Goal: Task Accomplishment & Management: Complete application form

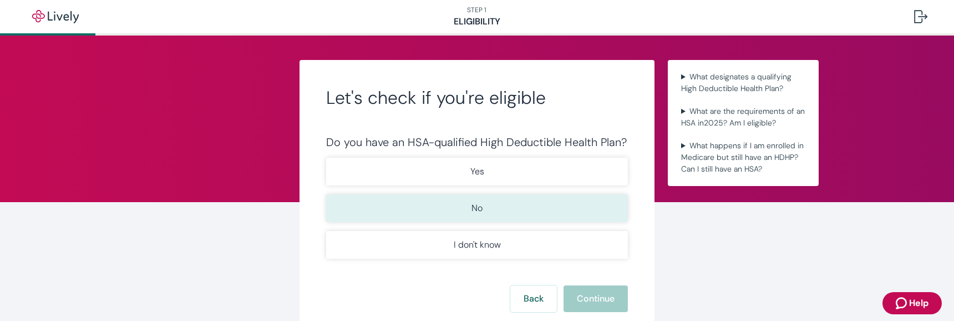
click at [498, 208] on button "No" at bounding box center [477, 208] width 302 height 28
click at [582, 302] on button "Continue" at bounding box center [596, 298] width 64 height 27
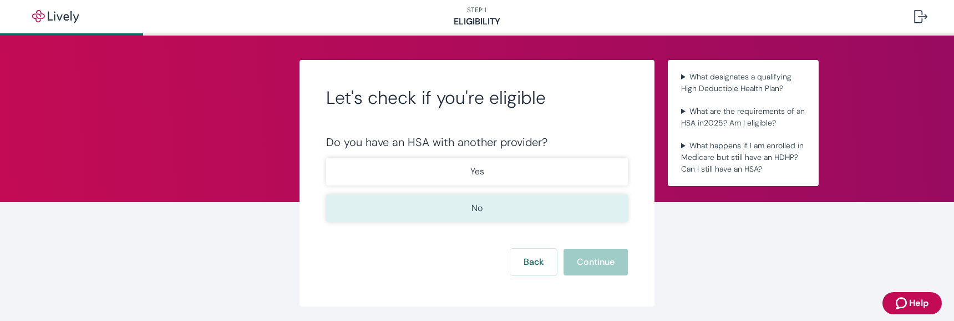
click at [472, 211] on p "No" at bounding box center [477, 207] width 11 height 13
click at [580, 262] on button "Continue" at bounding box center [596, 262] width 64 height 27
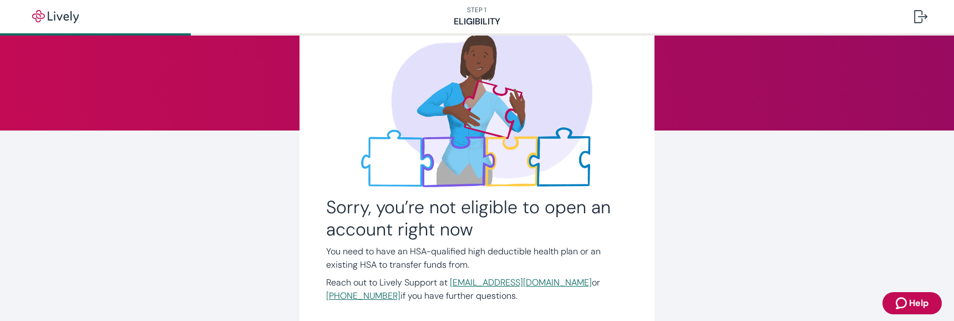
scroll to position [166, 0]
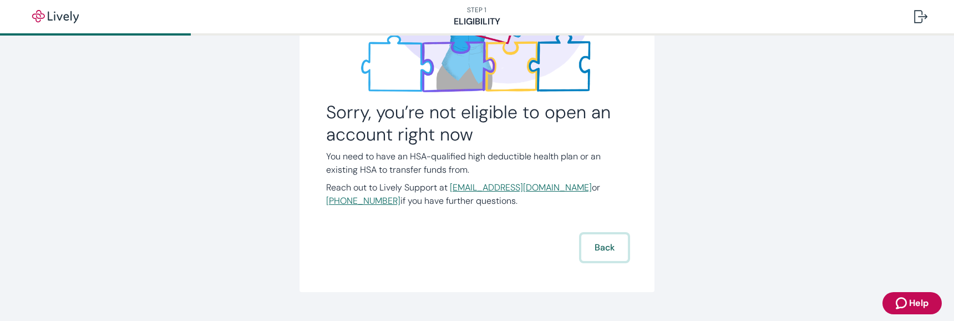
click at [606, 247] on button "Back" at bounding box center [604, 247] width 47 height 27
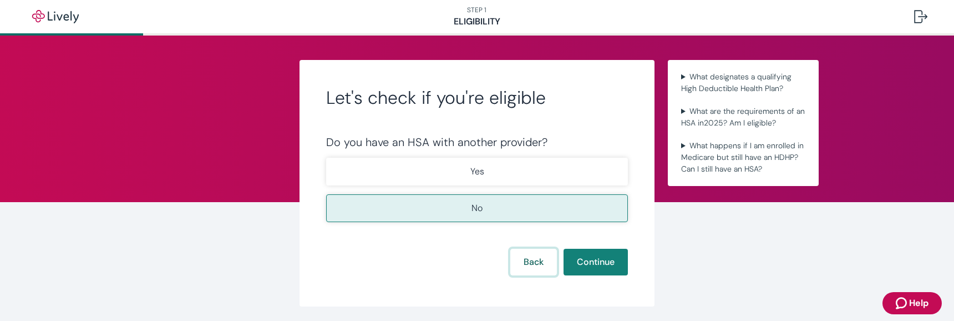
click at [548, 254] on button "Back" at bounding box center [533, 262] width 47 height 27
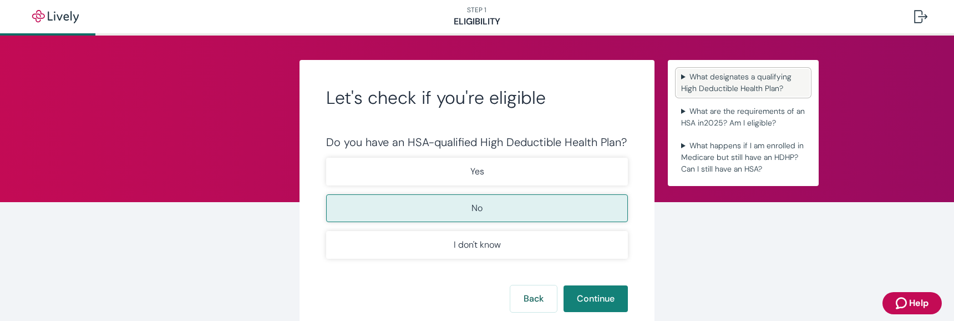
click at [681, 78] on summary "What designates a qualifying High Deductible Health Plan?" at bounding box center [743, 83] width 133 height 28
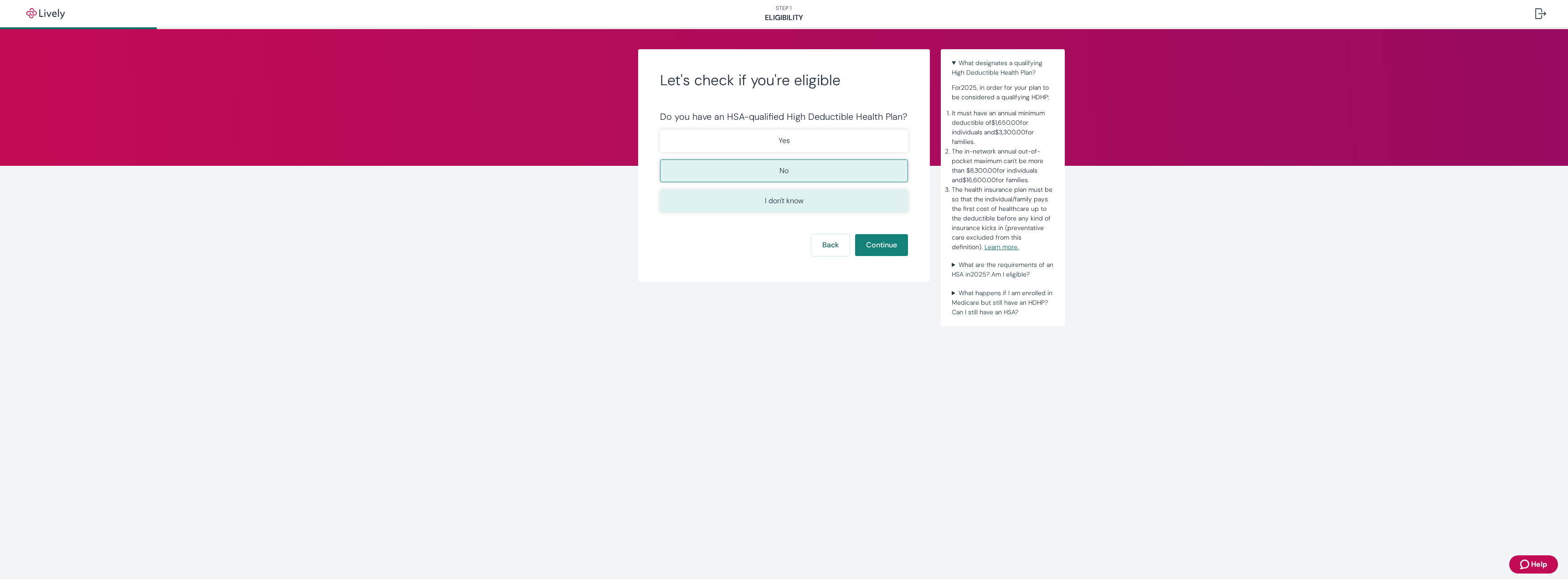
click at [784, 204] on button "I don't know" at bounding box center [784, 201] width 248 height 23
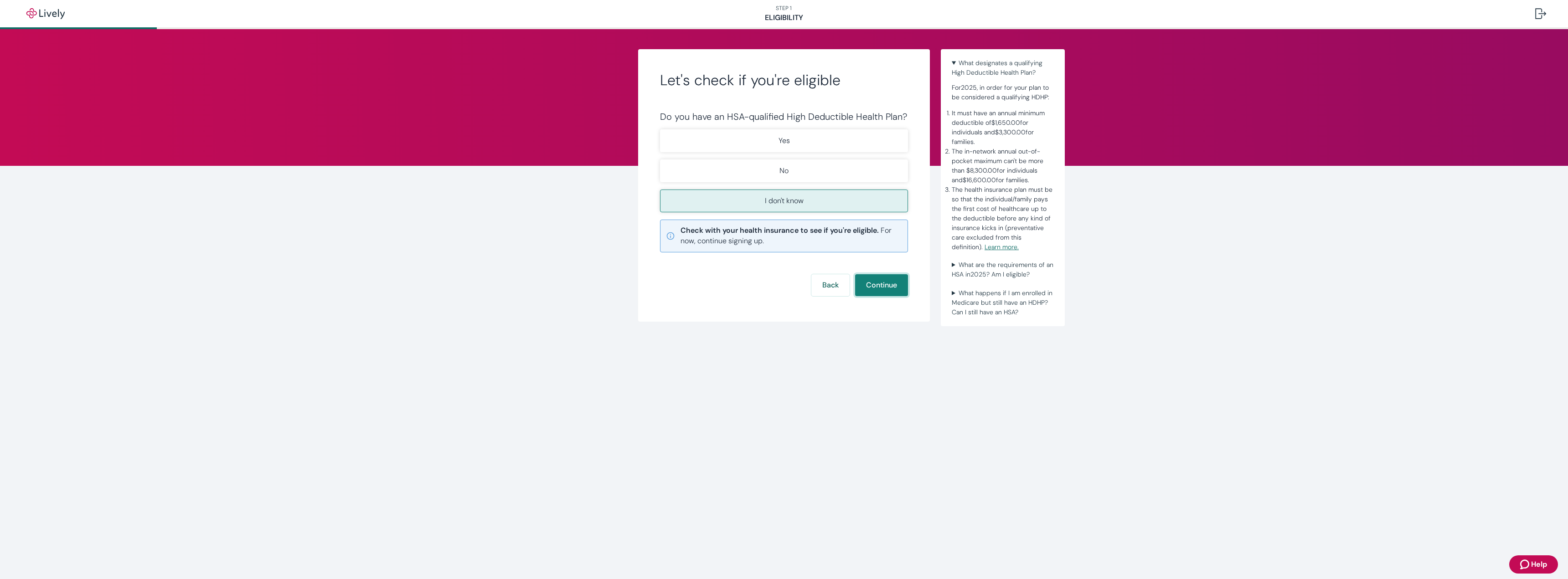
click at [784, 263] on button "Continue" at bounding box center [882, 285] width 53 height 22
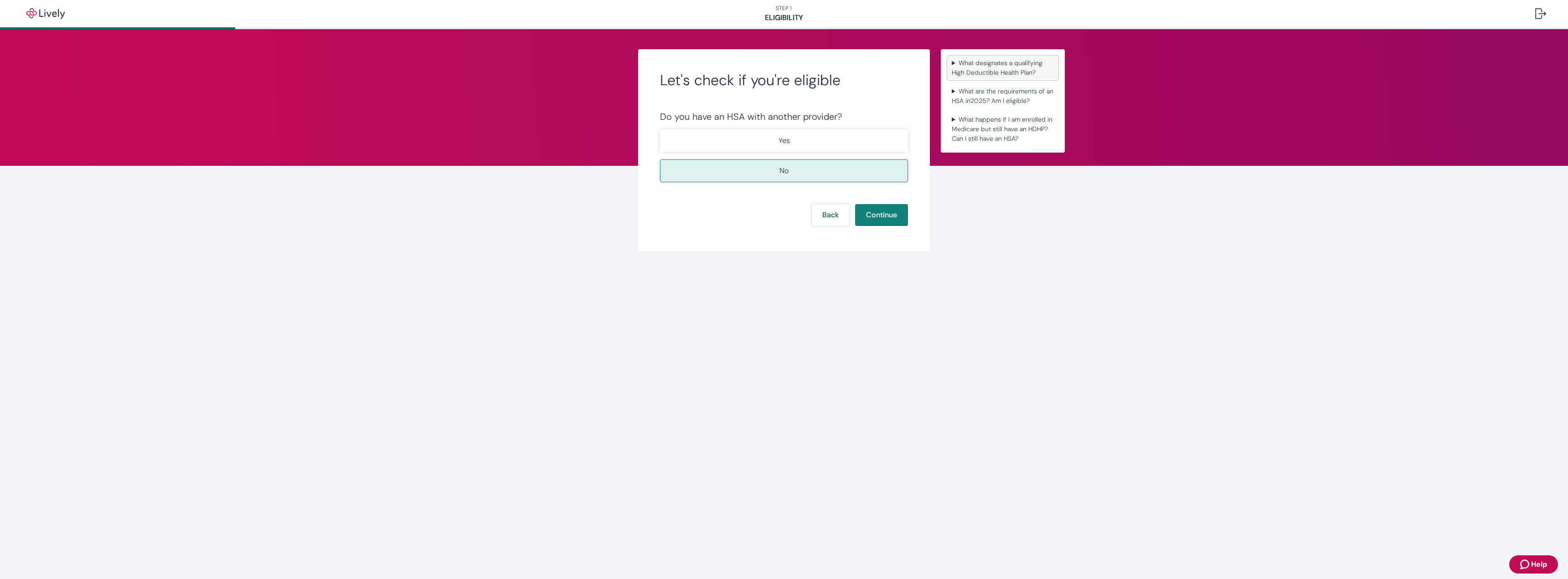
click at [784, 65] on summary "What designates a qualifying High Deductible Health Plan?" at bounding box center [1003, 68] width 109 height 23
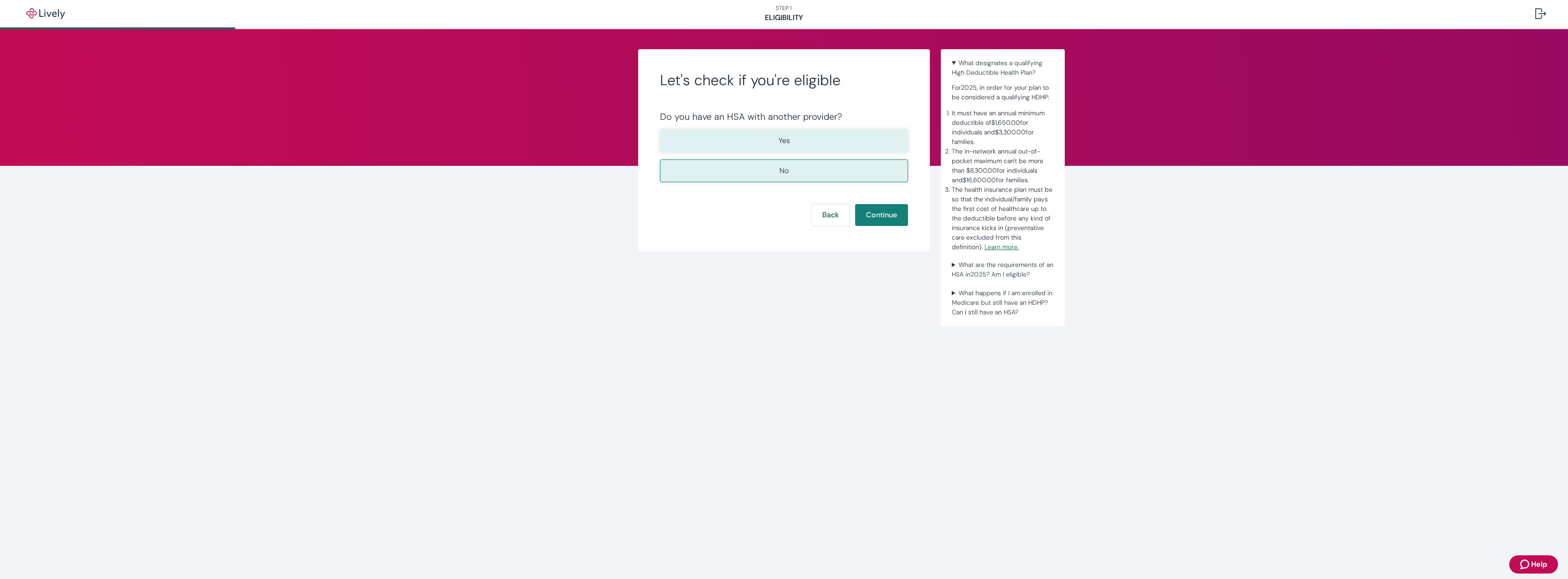
click at [784, 141] on p "Yes" at bounding box center [785, 140] width 12 height 11
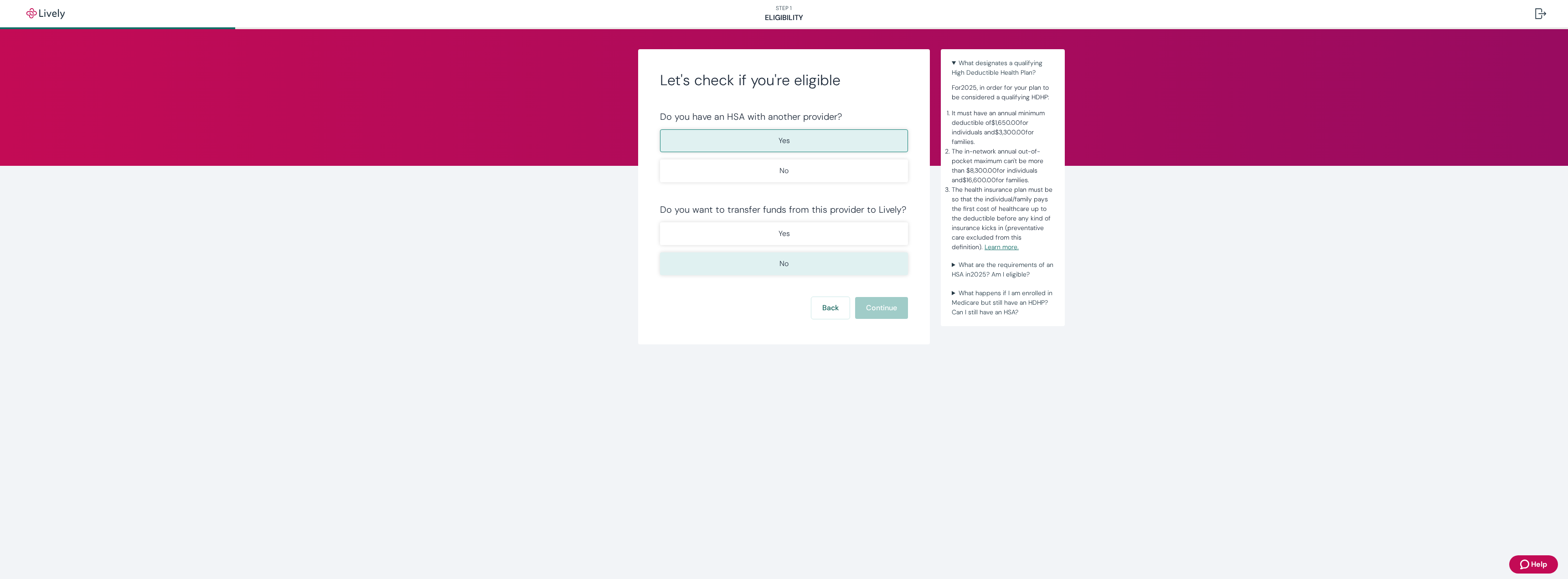
click at [784, 263] on p "No" at bounding box center [784, 264] width 9 height 11
click at [784, 263] on button "Continue" at bounding box center [882, 308] width 53 height 22
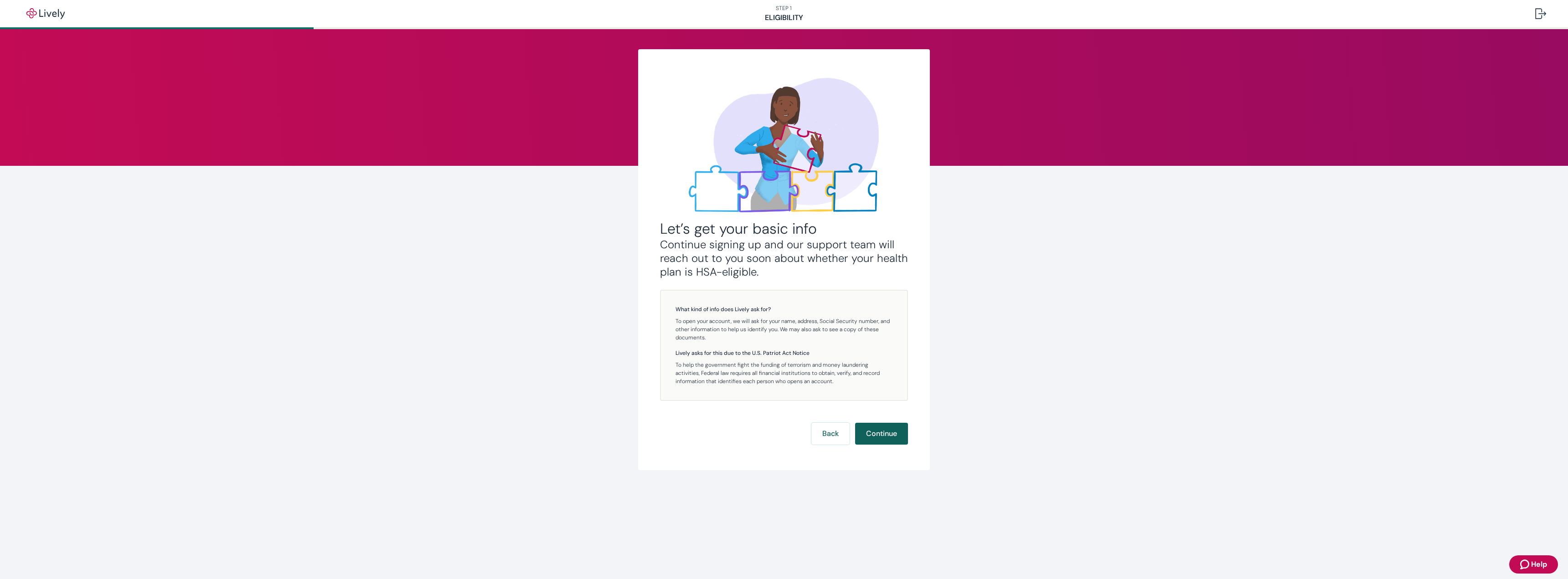
click at [784, 263] on button "Continue" at bounding box center [882, 434] width 53 height 22
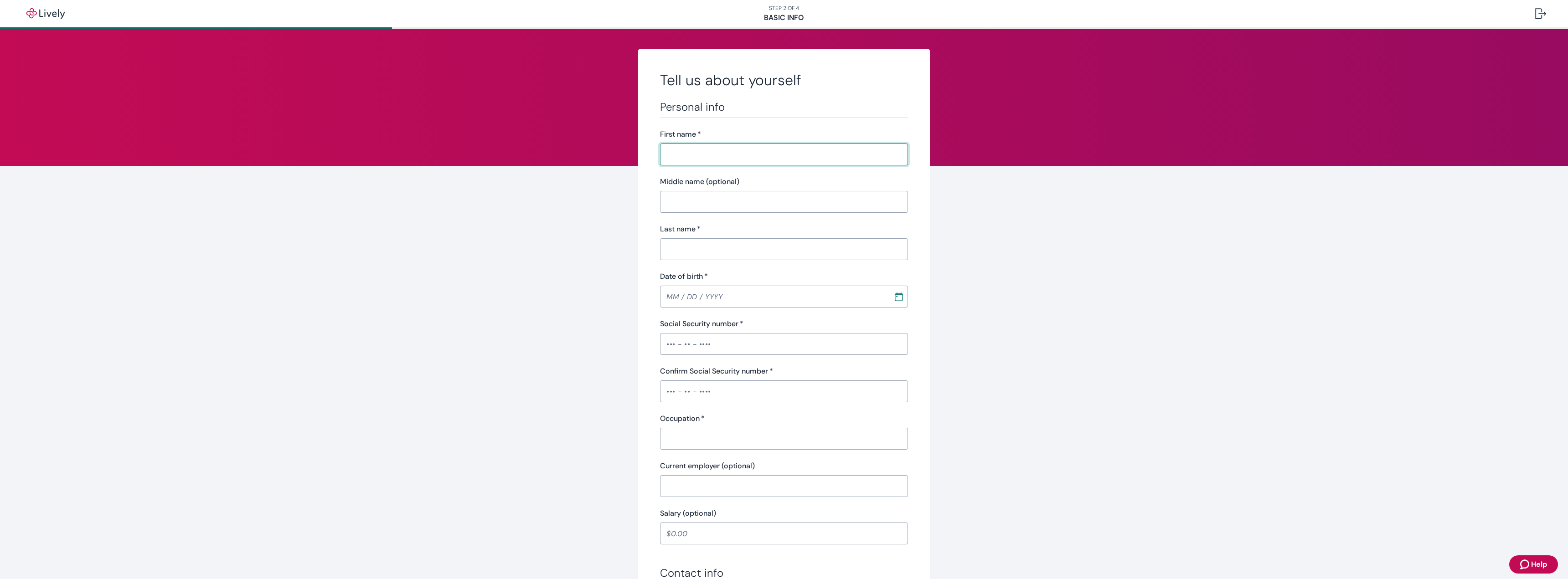
click at [745, 154] on input "First name   *" at bounding box center [784, 154] width 248 height 18
type input "[PERSON_NAME]"
type input "[DATE]"
click at [718, 263] on input "Social Security number   *" at bounding box center [784, 344] width 248 height 18
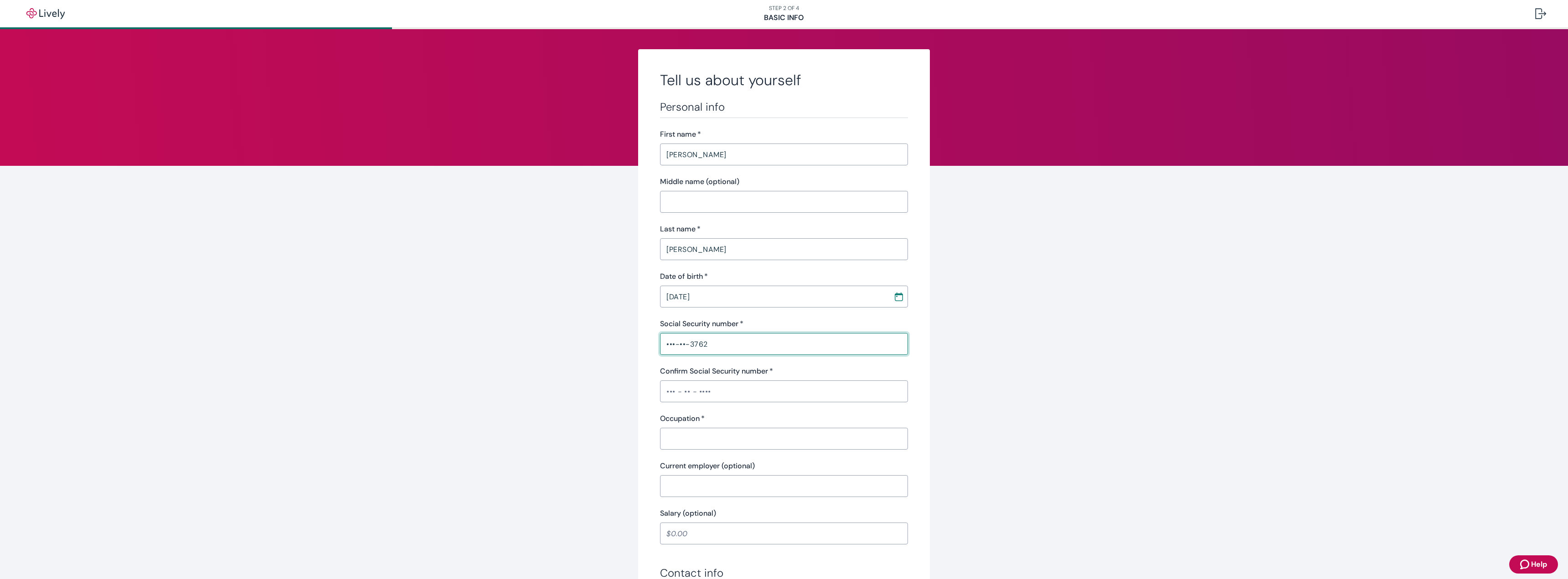
type input "•••-••-3762"
click at [711, 263] on input "Confirm Social Security number   *" at bounding box center [784, 391] width 248 height 18
type input "•••-••-3762"
click at [702, 263] on input "Occupation   *" at bounding box center [784, 439] width 248 height 18
type input "Public Safety"
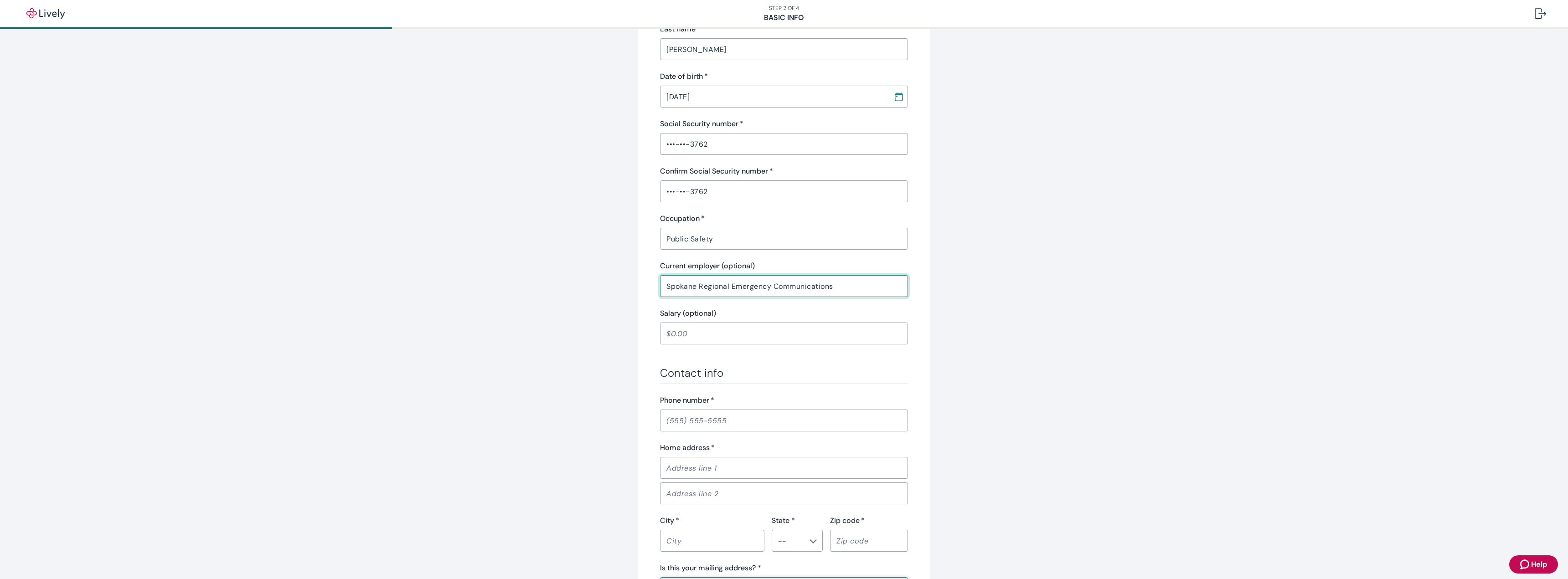
scroll to position [227, 0]
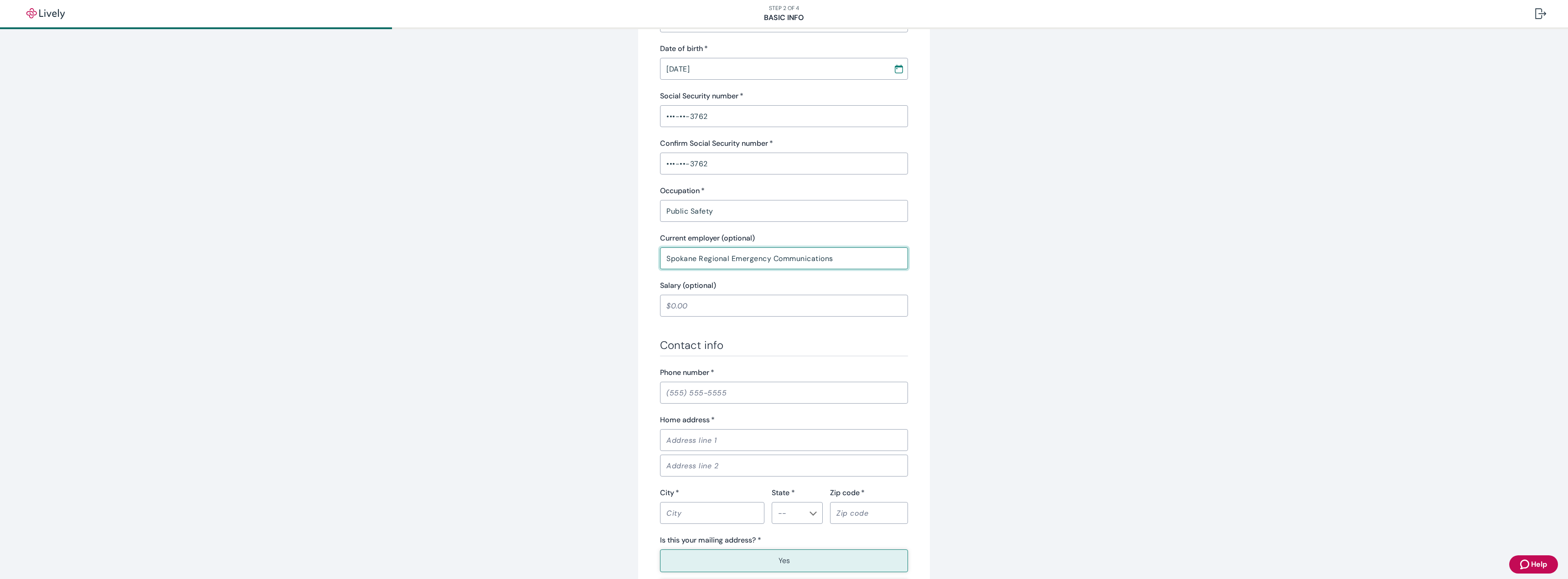
type input "Spokane Regional Emergency Communications"
click at [731, 263] on input "Phone number   *" at bounding box center [784, 393] width 248 height 18
type input "[PHONE_NUMBER]"
type input "[STREET_ADDRESS][PERSON_NAME]"
type input "[GEOGRAPHIC_DATA]"
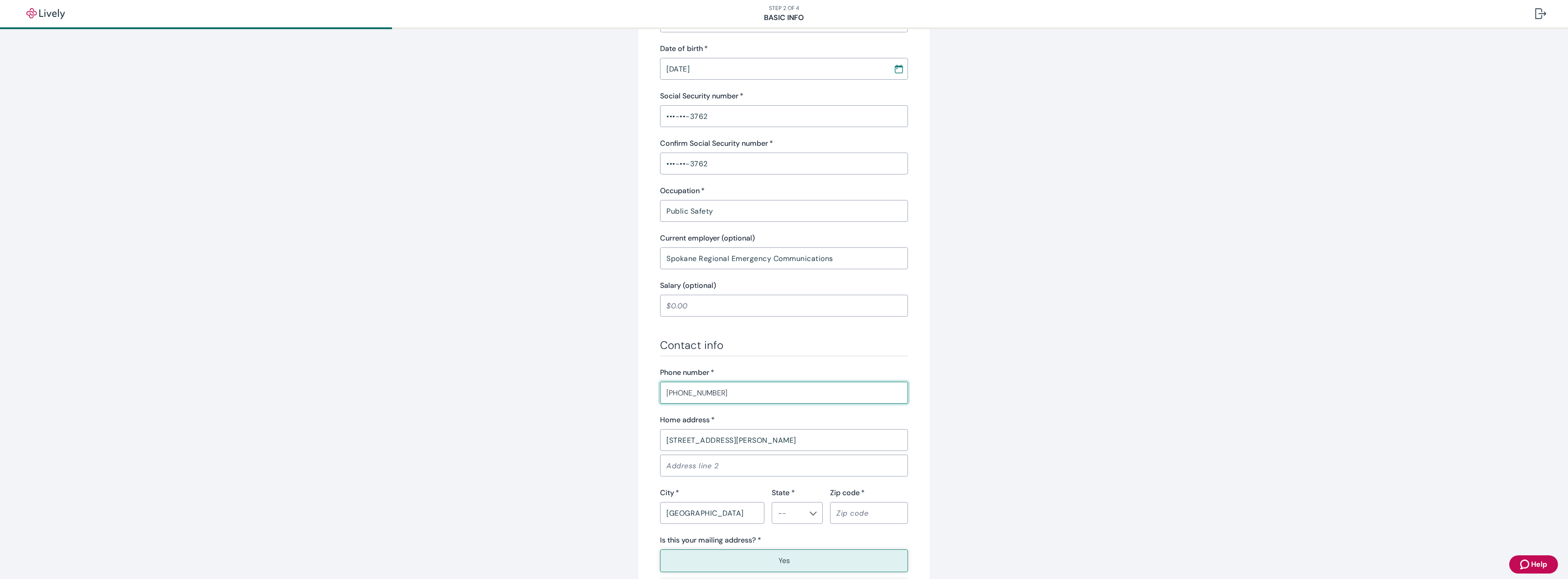
type input "WA"
type input "99223"
click at [784, 263] on li "WA" at bounding box center [794, 456] width 51 height 16
type input "WA"
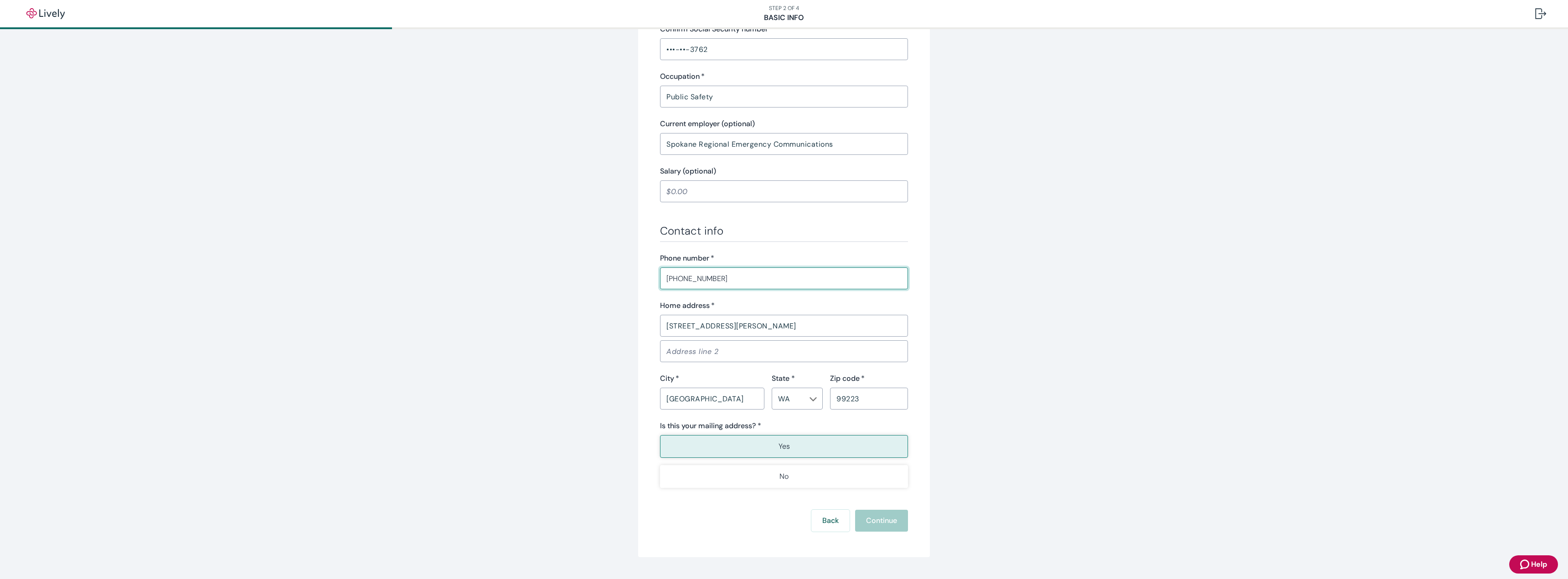
scroll to position [364, 0]
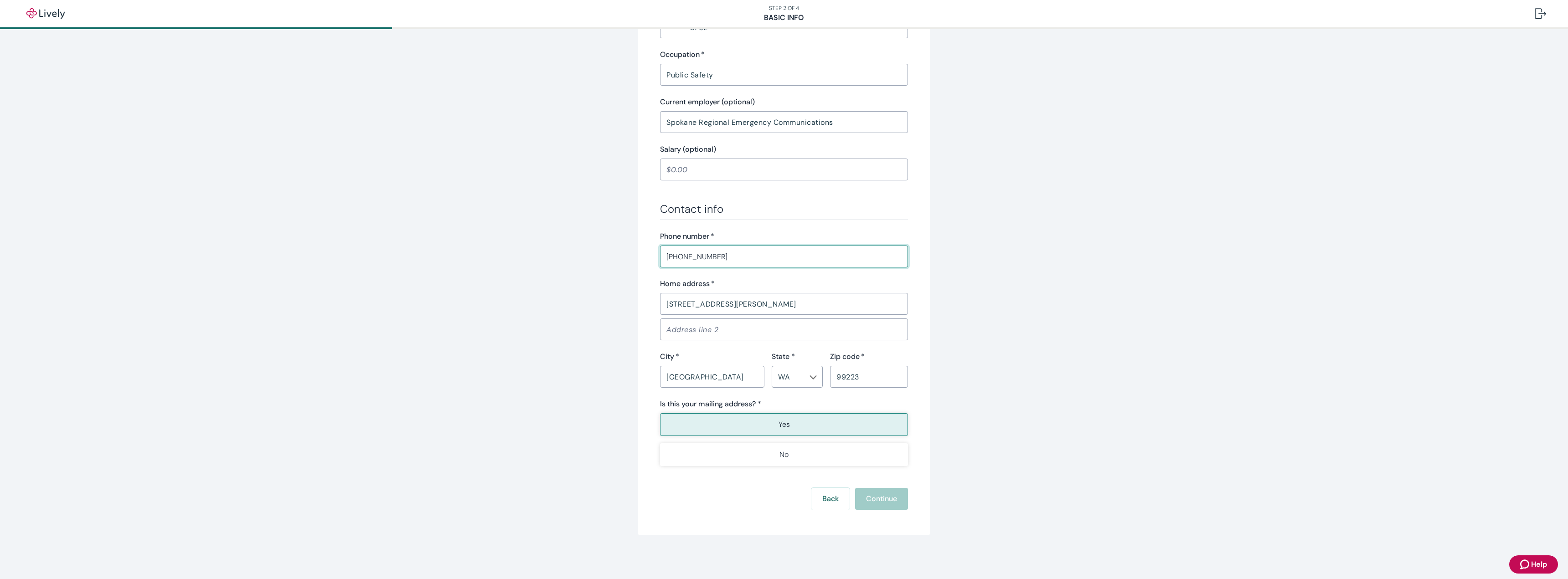
click at [784, 263] on button "Yes" at bounding box center [784, 425] width 248 height 23
click at [784, 263] on button "Continue" at bounding box center [882, 499] width 53 height 22
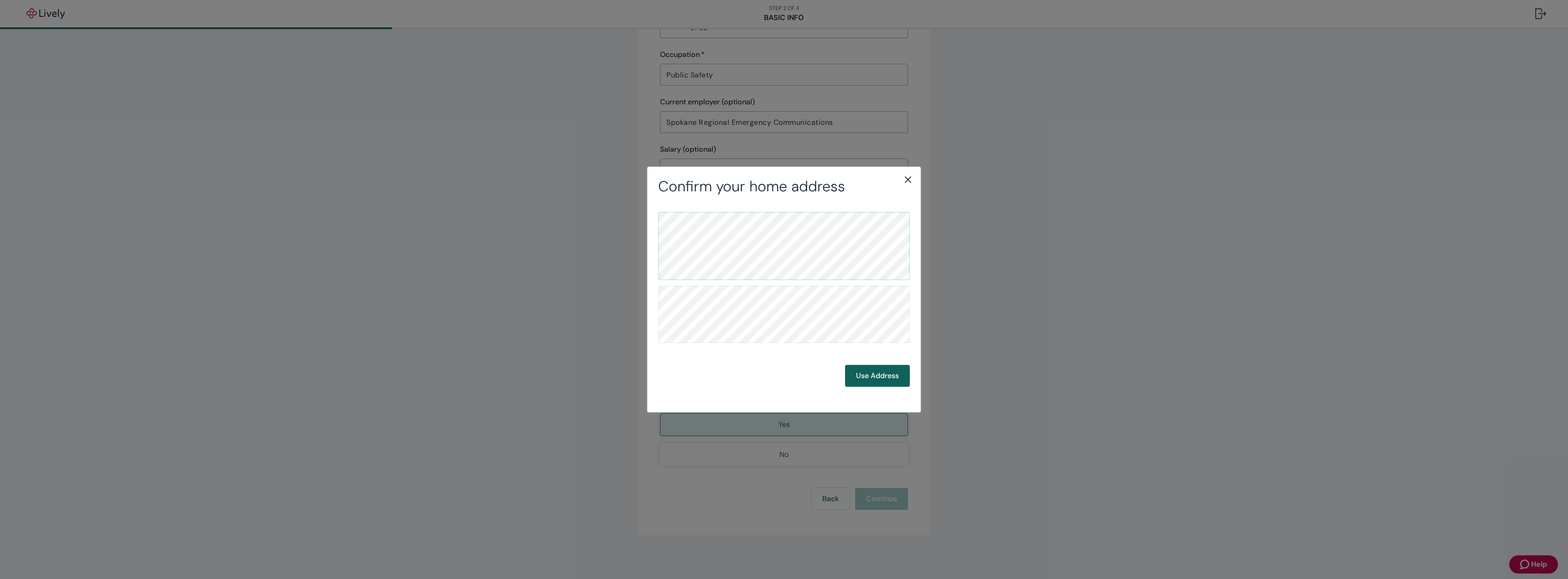
click at [784, 263] on button "Use Address" at bounding box center [878, 375] width 65 height 22
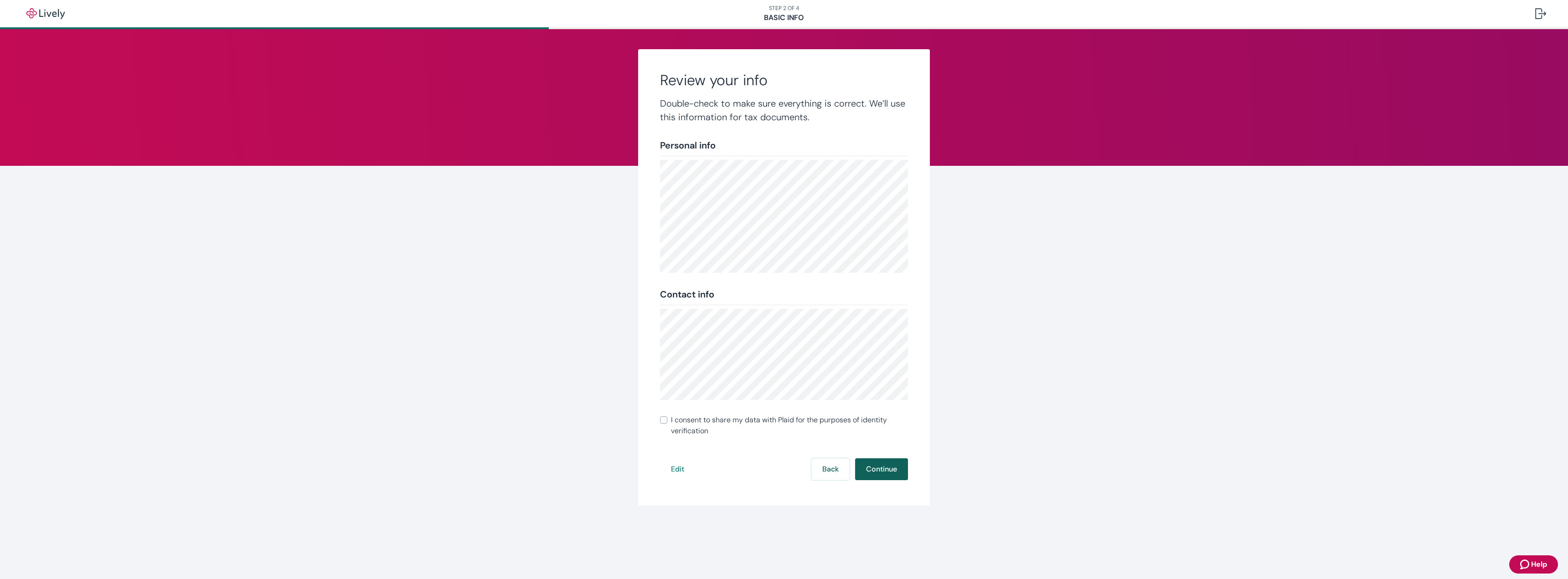
click at [784, 263] on button "Continue" at bounding box center [882, 469] width 53 height 22
click at [666, 263] on input "I consent to share my data with Plaid for the purposes of identity verification" at bounding box center [663, 420] width 7 height 7
checkbox input "true"
click at [784, 263] on button "Continue" at bounding box center [882, 469] width 53 height 22
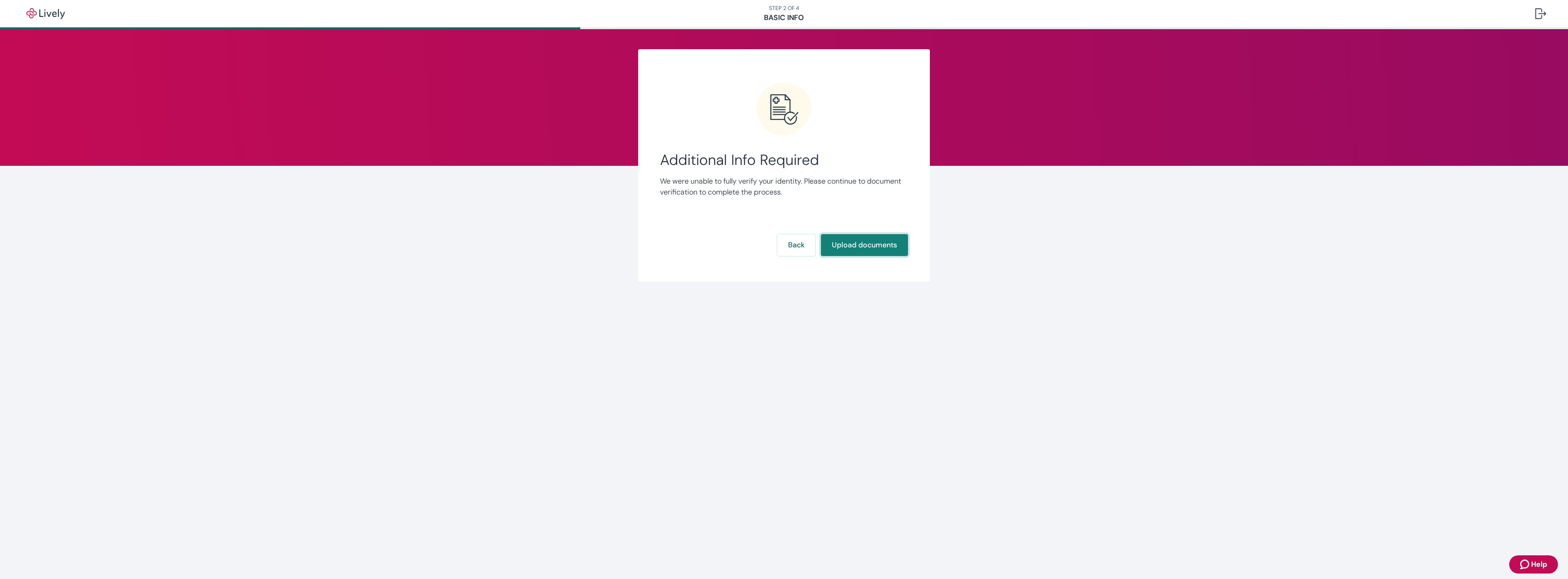
click at [784, 248] on button "Upload documents" at bounding box center [865, 245] width 87 height 22
click at [784, 232] on button "Continue" at bounding box center [882, 234] width 53 height 22
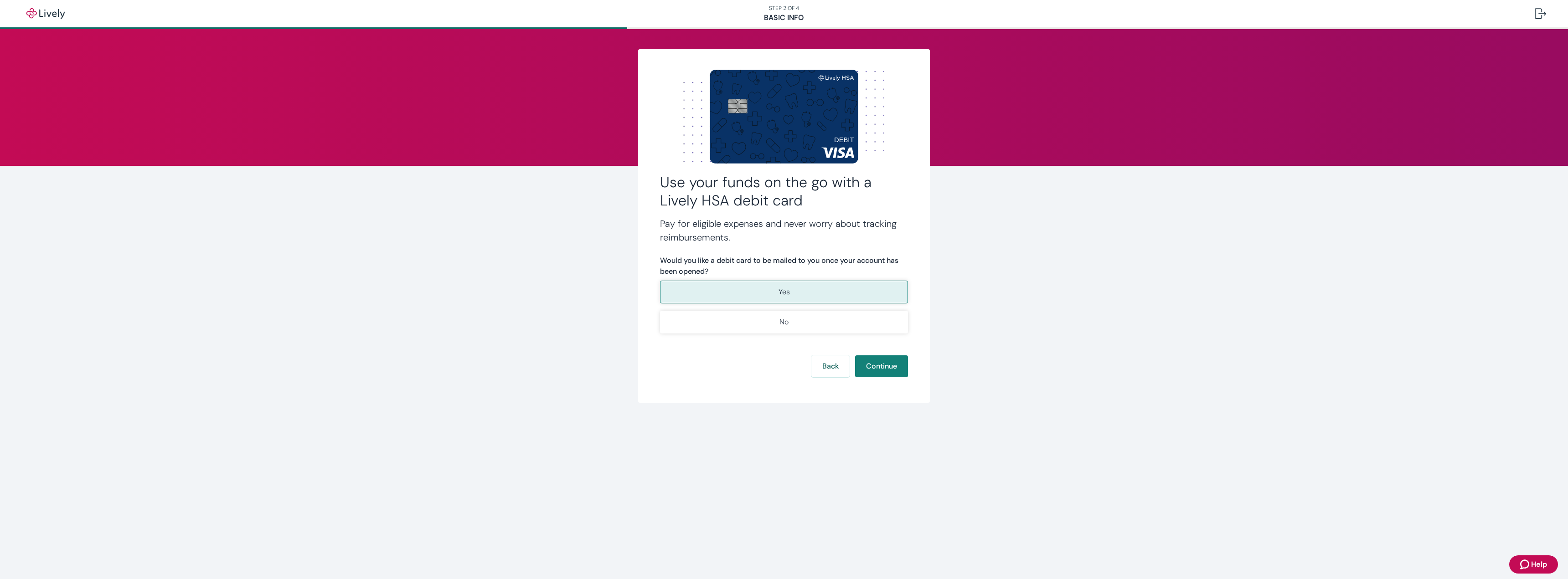
click at [784, 263] on button "Yes" at bounding box center [784, 292] width 248 height 23
click at [784, 263] on button "Continue" at bounding box center [882, 366] width 53 height 22
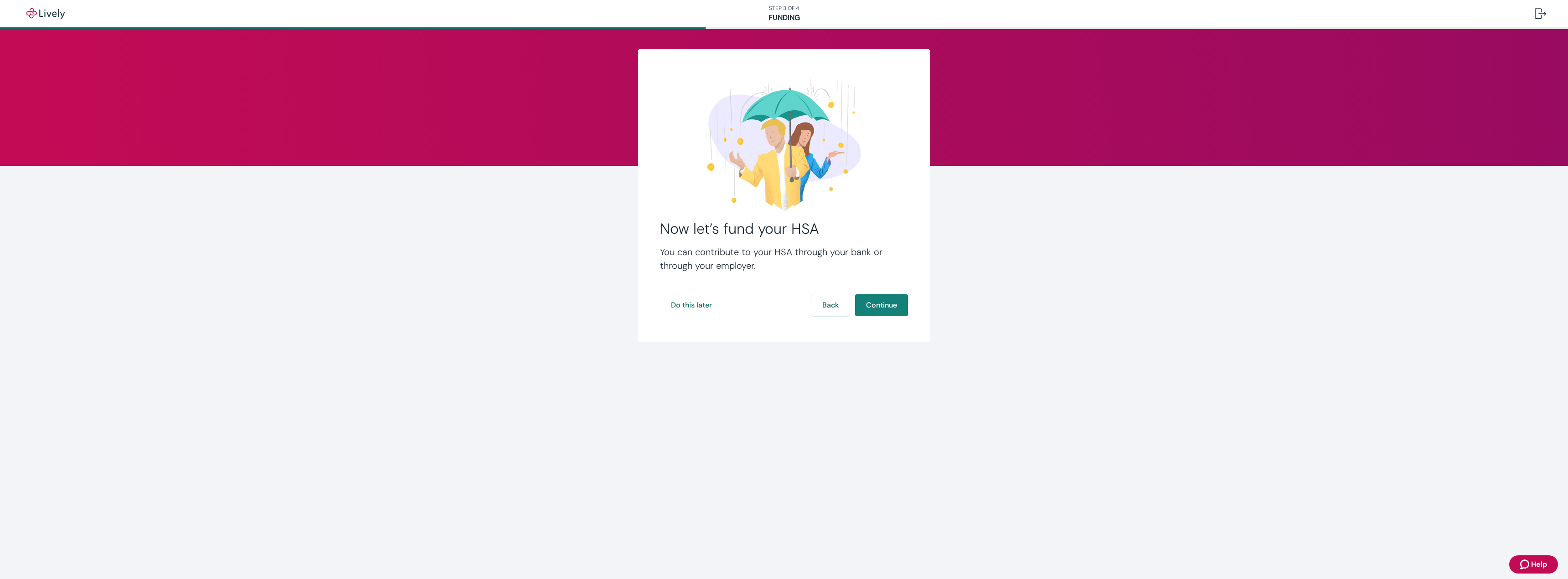
click at [784, 263] on div "Now let’s fund your HSA You can contribute to your HSA through your bank or thr…" at bounding box center [784, 195] width 292 height 292
click at [784, 263] on button "Continue" at bounding box center [882, 305] width 53 height 22
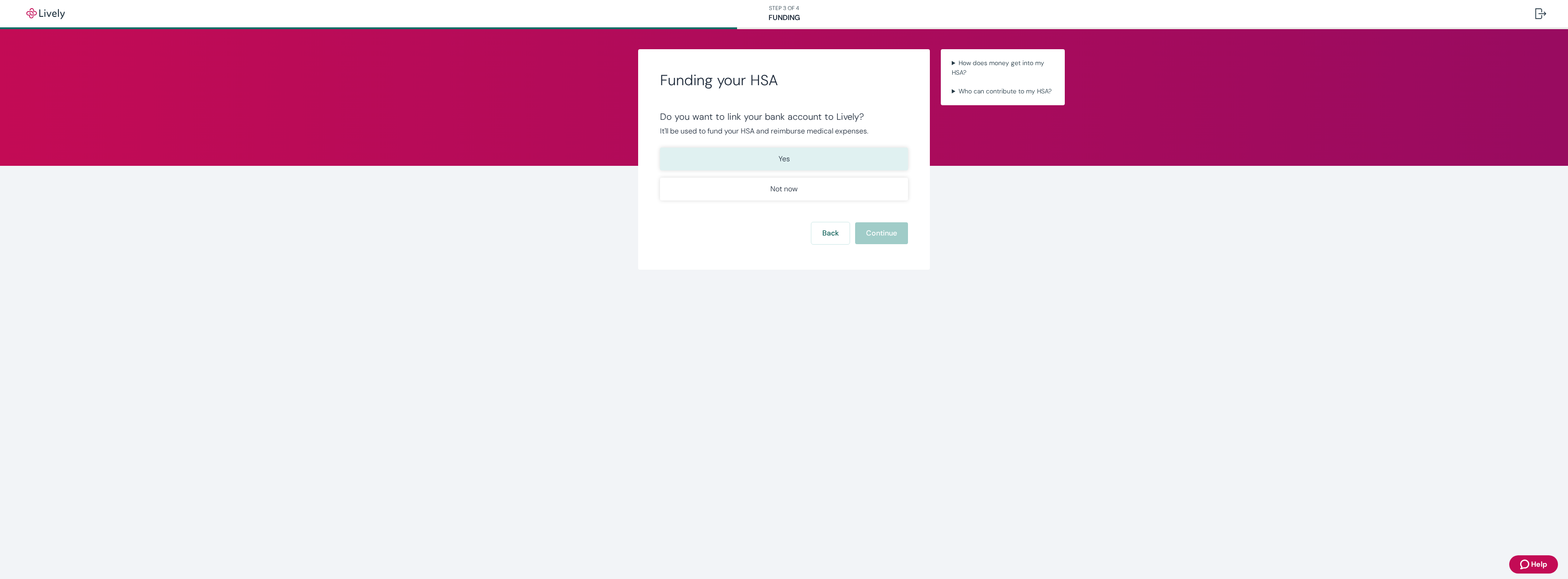
click at [784, 159] on button "Yes" at bounding box center [784, 159] width 248 height 23
click at [784, 228] on button "Continue" at bounding box center [882, 233] width 53 height 22
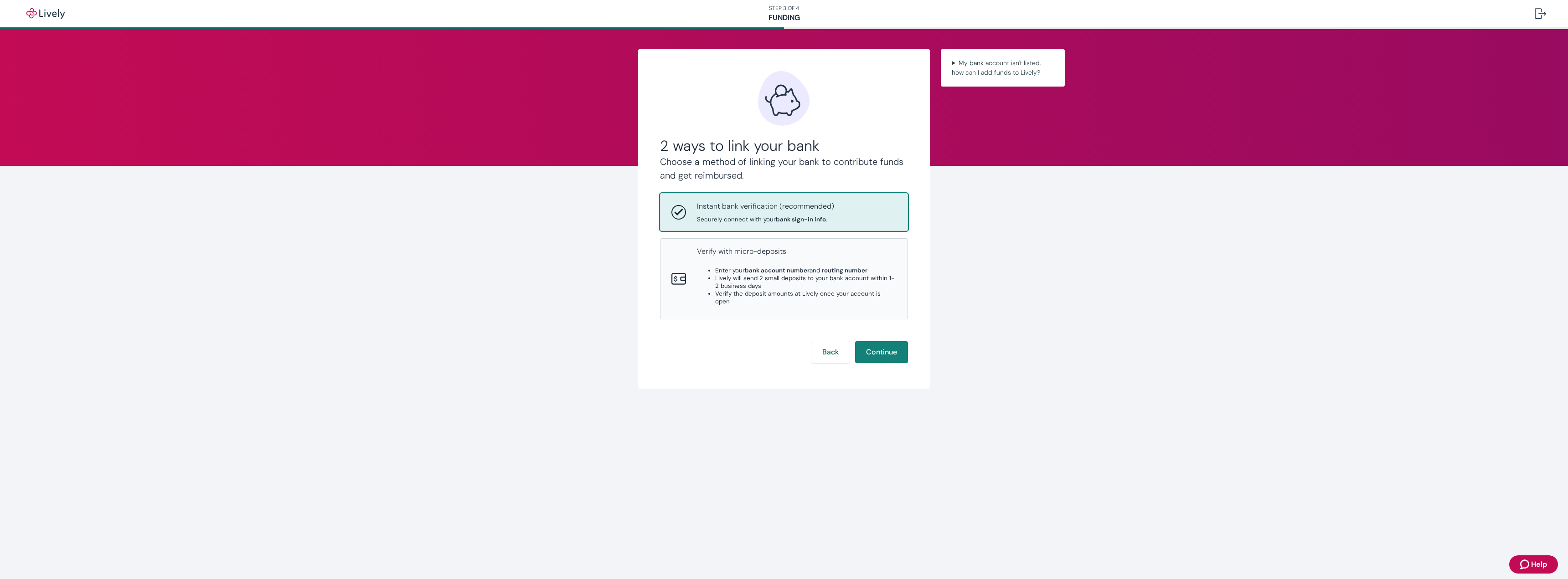
click at [784, 215] on div "Instant bank verification (recommended) Securely connect with your bank sign-in…" at bounding box center [765, 212] width 137 height 22
click at [784, 263] on button "Continue" at bounding box center [882, 352] width 53 height 22
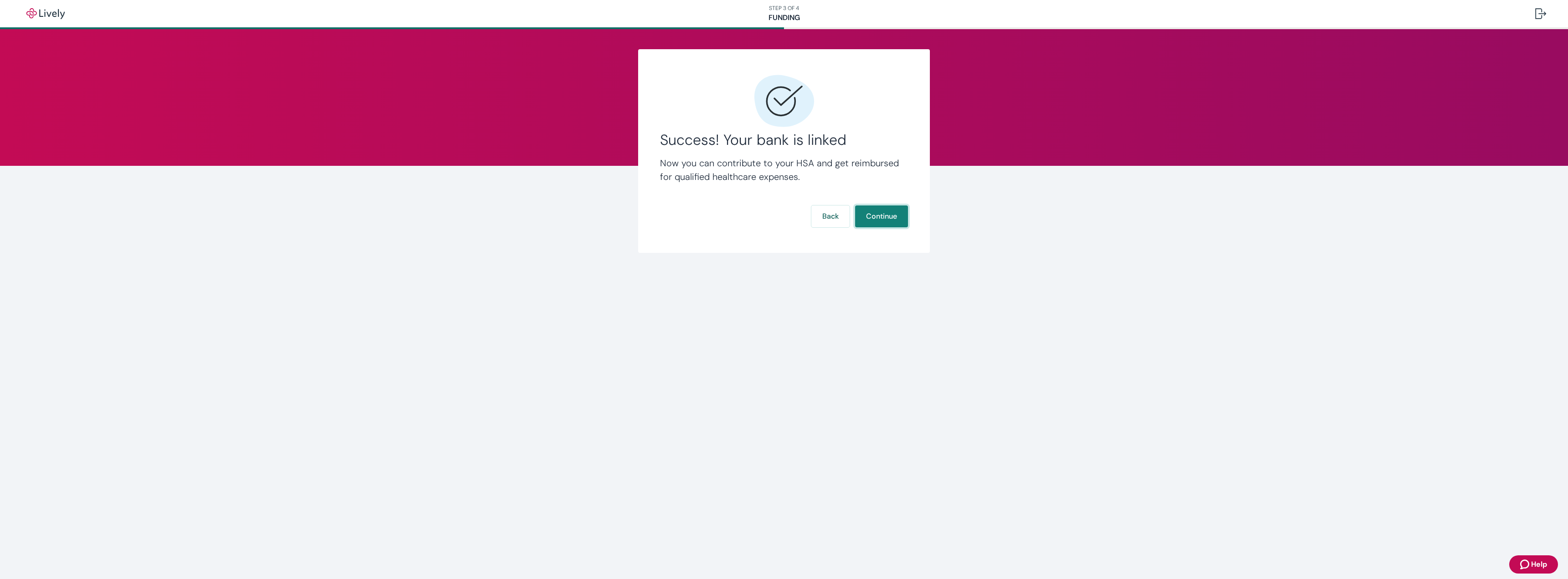
click at [784, 214] on button "Continue" at bounding box center [882, 216] width 53 height 22
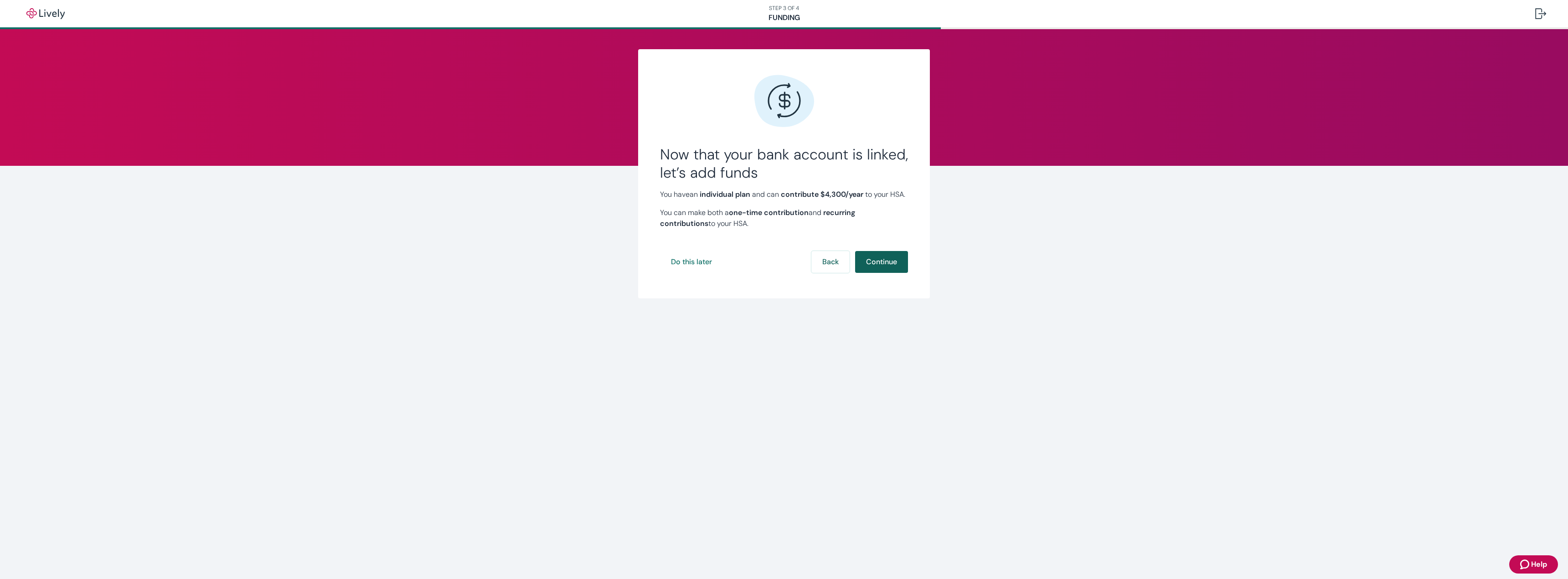
click at [784, 263] on button "Continue" at bounding box center [882, 262] width 53 height 22
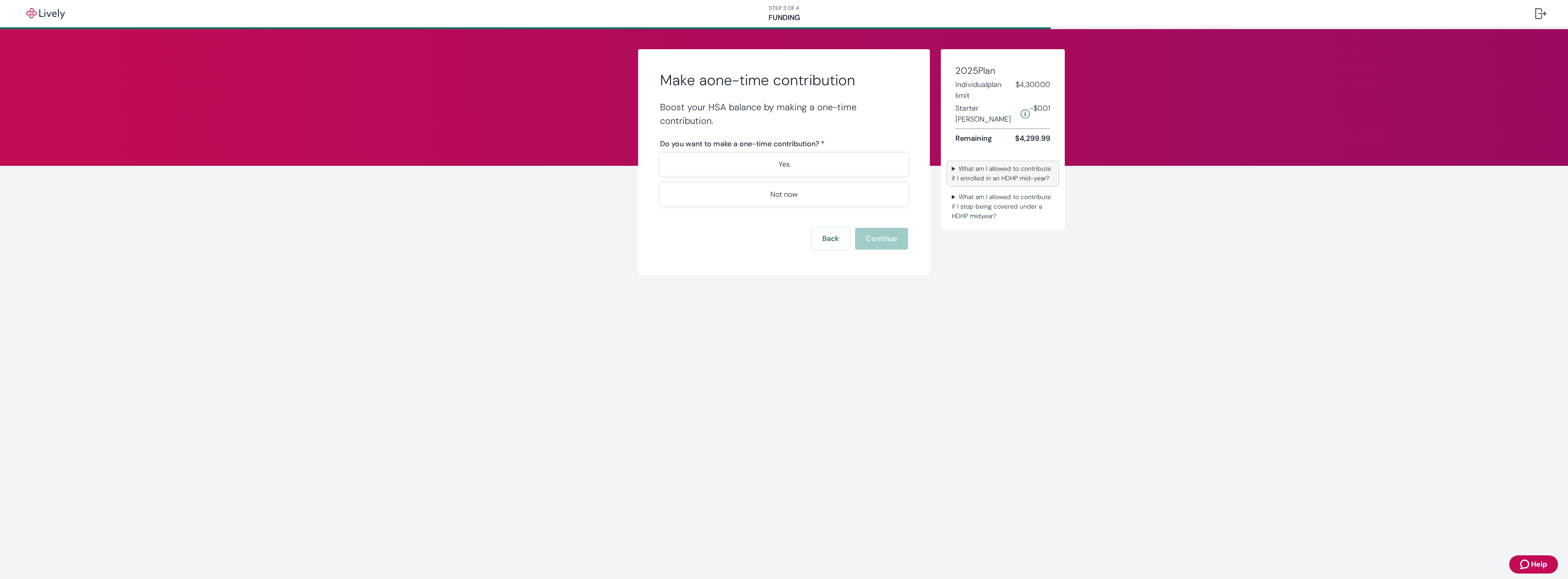
click at [784, 162] on summary "What am I allowed to contribute if I enrolled in an HDHP mid-year?" at bounding box center [1003, 173] width 109 height 23
click at [784, 194] on p "Not now" at bounding box center [784, 194] width 27 height 11
click at [784, 235] on button "Continue" at bounding box center [882, 238] width 53 height 22
click at [773, 186] on p "Not now" at bounding box center [784, 191] width 27 height 11
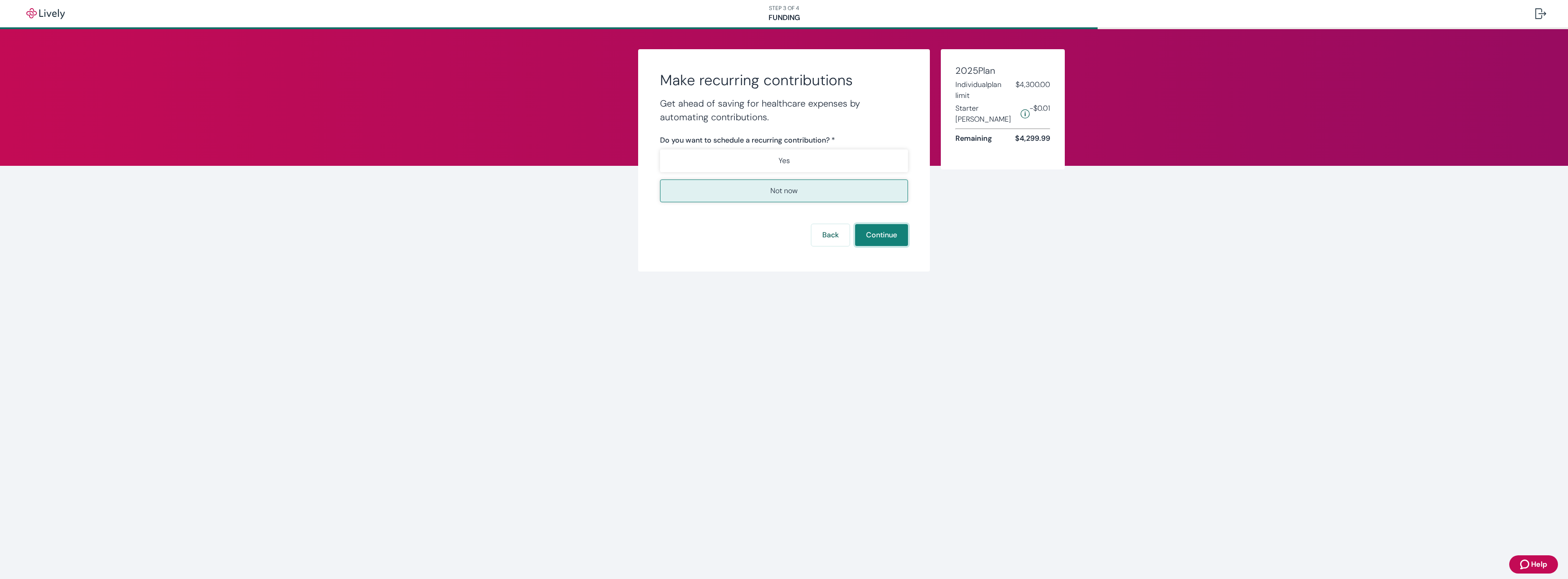
click at [784, 237] on button "Continue" at bounding box center [882, 235] width 53 height 22
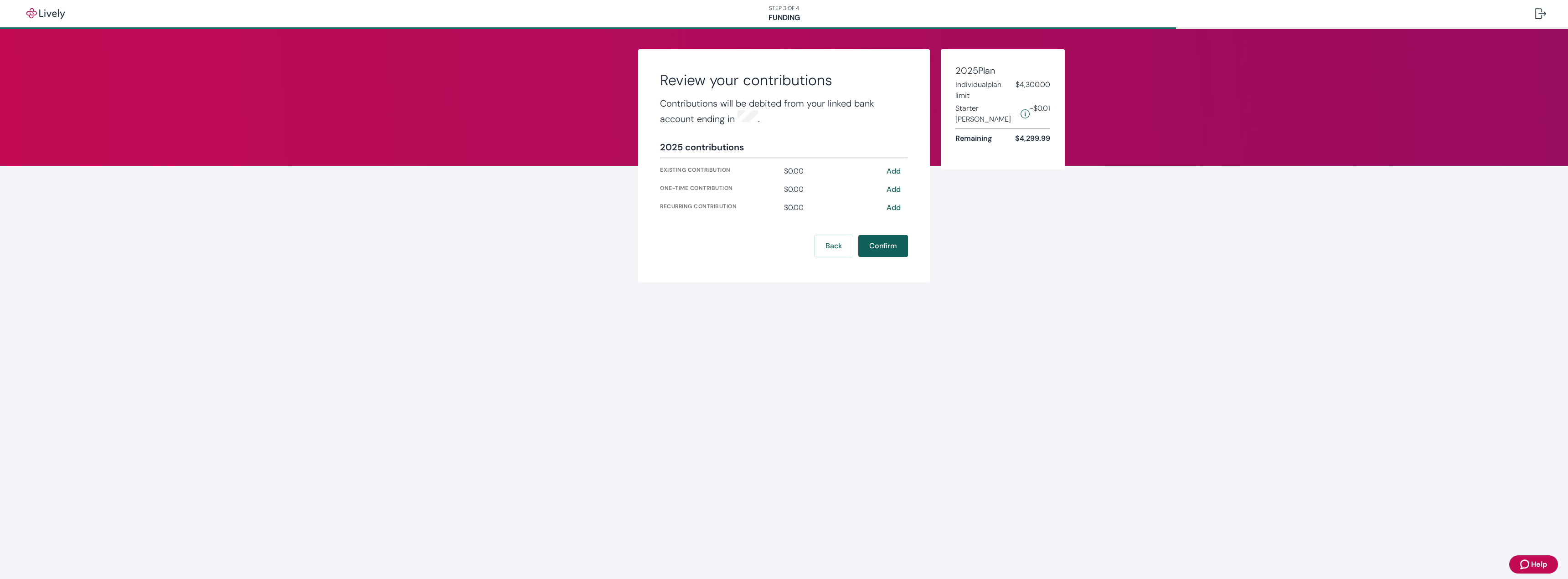
click at [784, 243] on button "Confirm" at bounding box center [883, 246] width 49 height 22
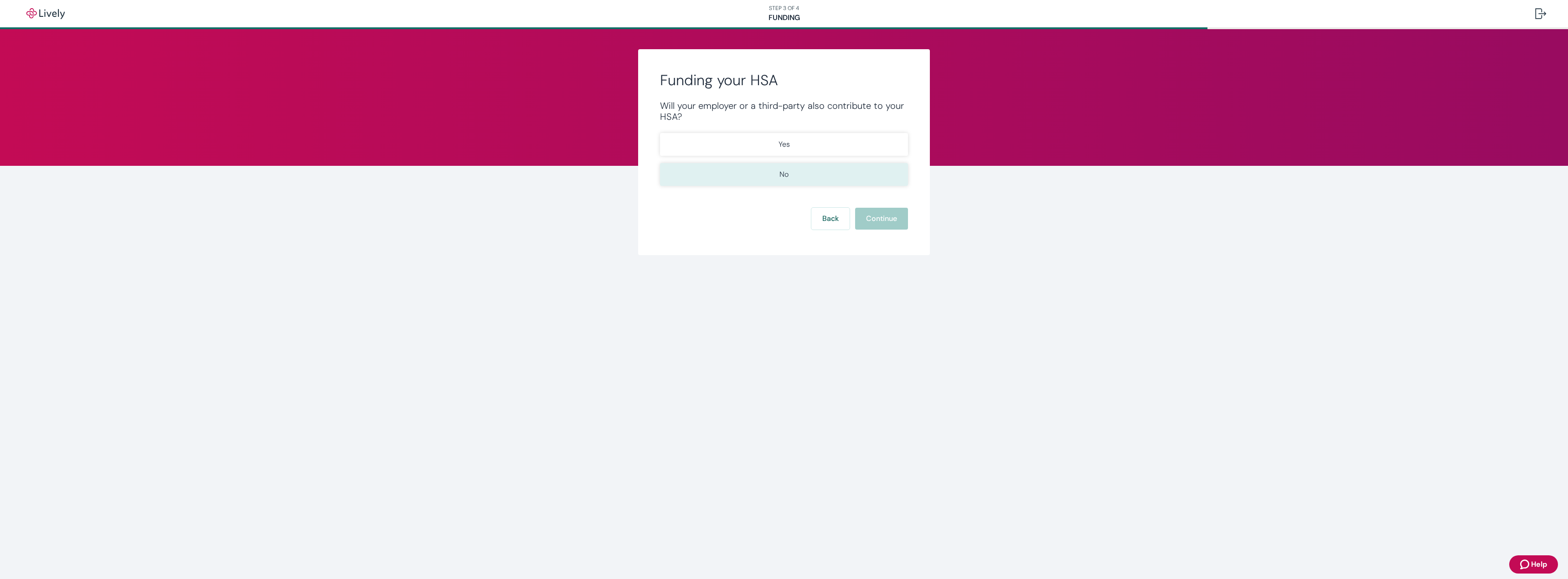
click at [784, 176] on button "No" at bounding box center [784, 175] width 248 height 23
click at [784, 218] on button "Continue" at bounding box center [882, 218] width 53 height 22
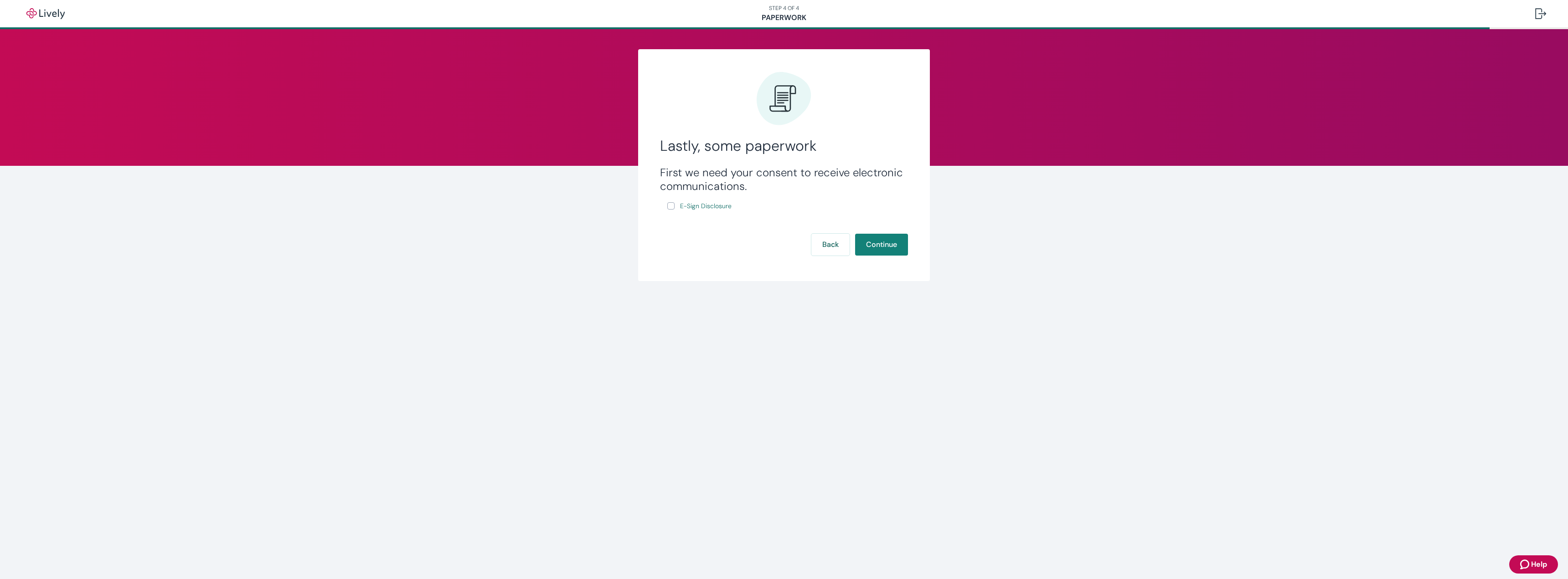
click at [667, 206] on input "E-Sign Disclosure" at bounding box center [671, 205] width 7 height 7
checkbox input "true"
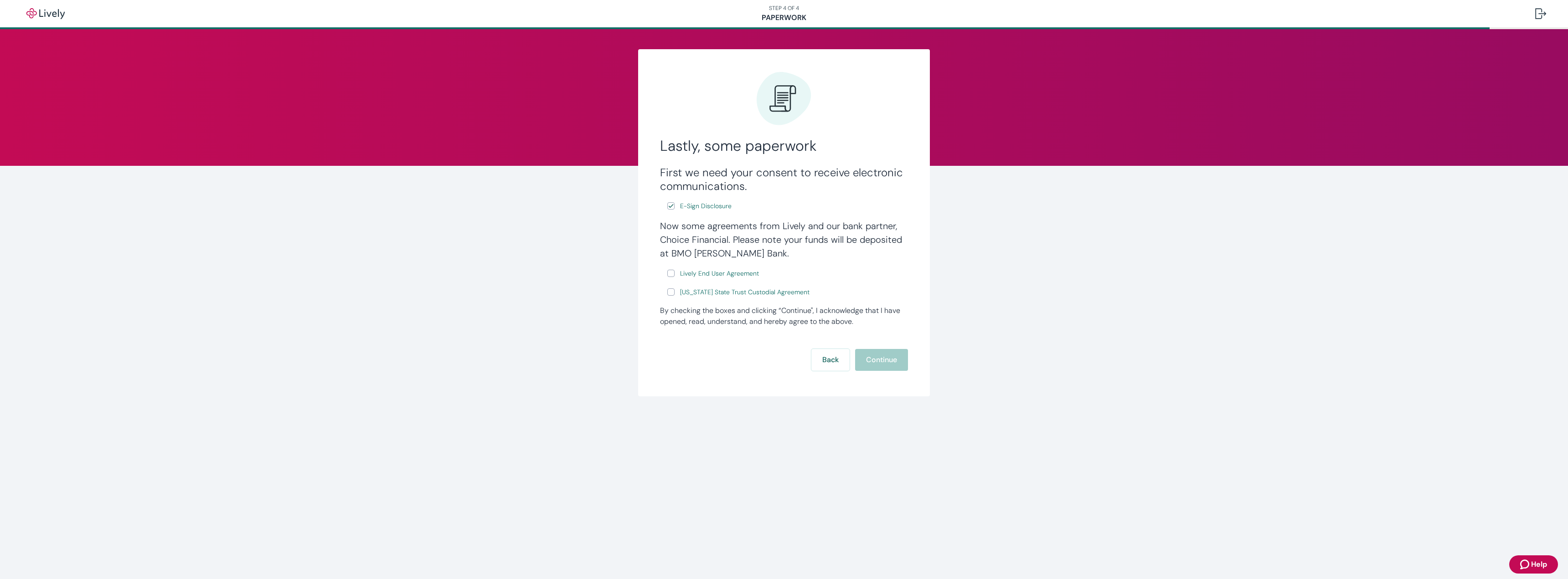
click at [675, 263] on label "Lively End User Agreement" at bounding box center [714, 273] width 94 height 11
click at [675, 263] on input "Lively End User Agreement" at bounding box center [671, 273] width 7 height 7
checkbox input "true"
click at [671, 263] on input "[US_STATE] State Trust Custodial Agreement" at bounding box center [671, 292] width 7 height 7
checkbox input "true"
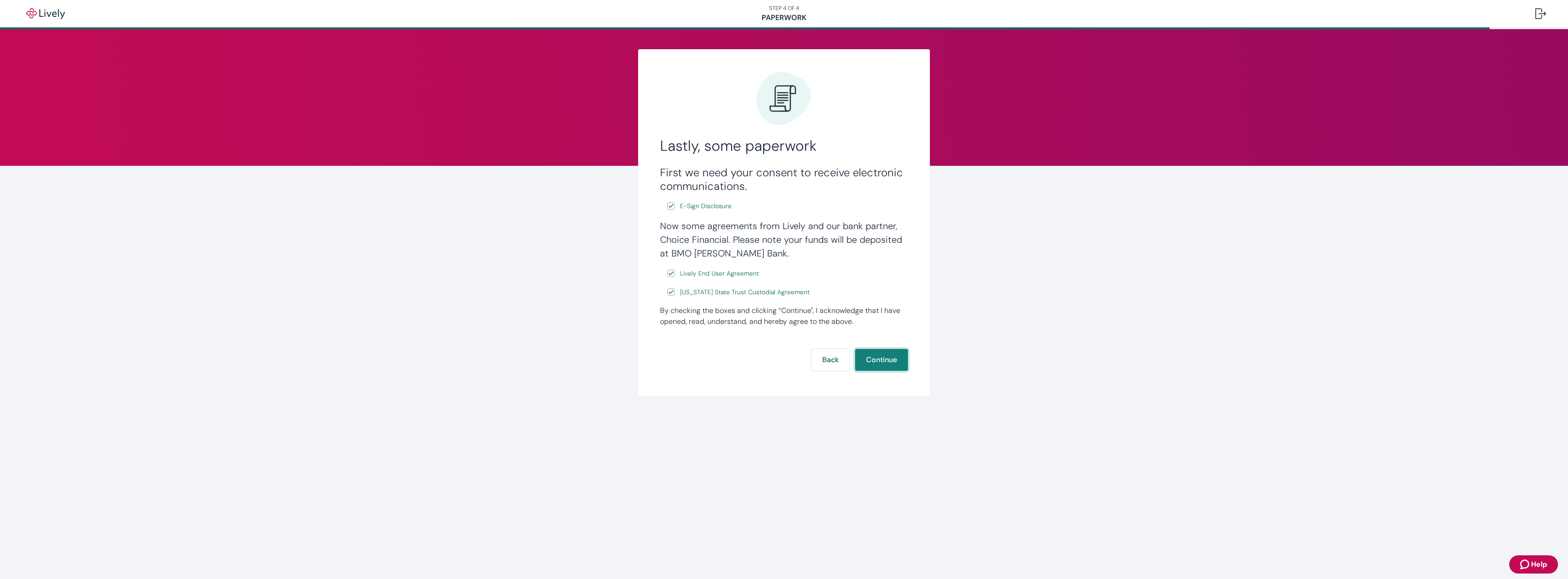
click at [784, 263] on button "Continue" at bounding box center [882, 360] width 53 height 22
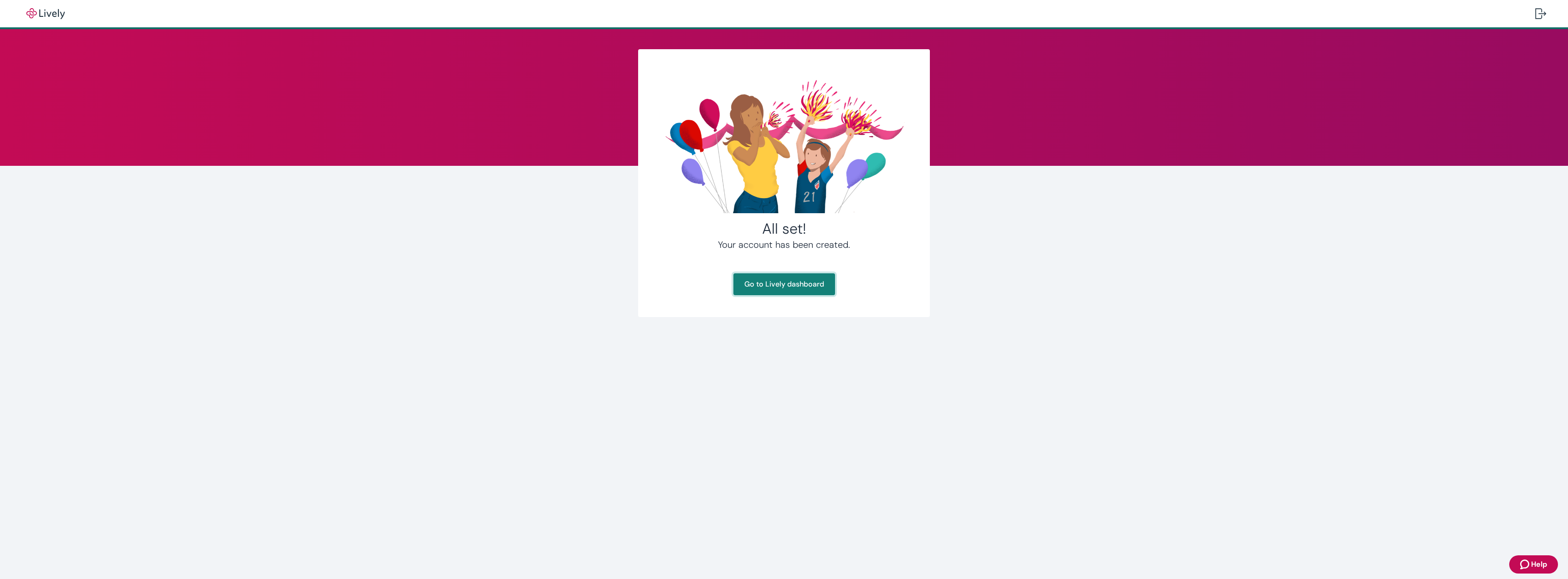
click at [784, 263] on link "Go to Lively dashboard" at bounding box center [785, 284] width 102 height 22
